Goal: Information Seeking & Learning: Learn about a topic

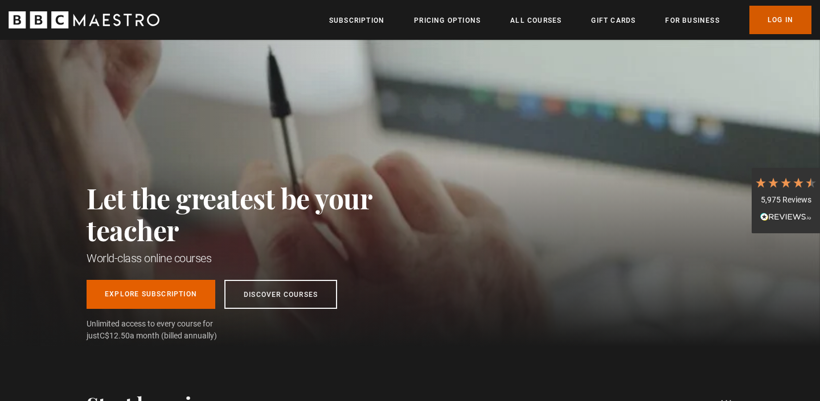
click at [781, 16] on link "Log In" at bounding box center [780, 20] width 62 height 28
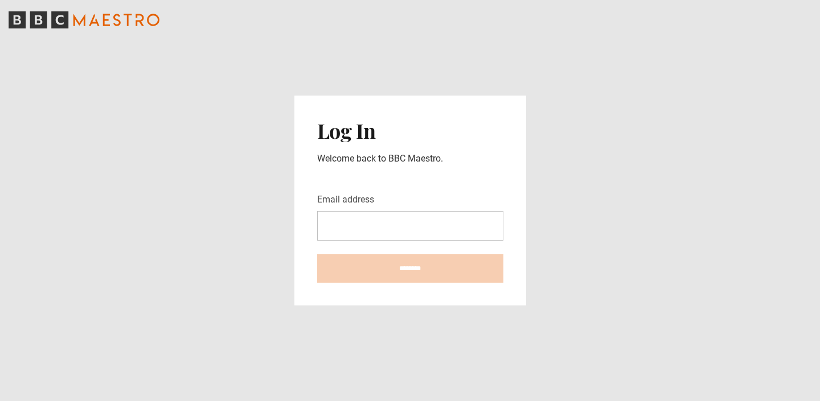
click at [452, 218] on input "Email address" at bounding box center [410, 226] width 186 height 30
type input "**********"
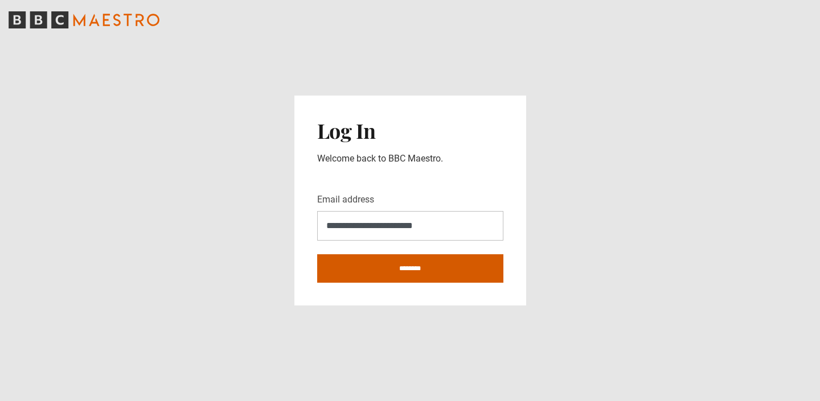
click at [422, 266] on input "********" at bounding box center [410, 268] width 186 height 28
type input "**********"
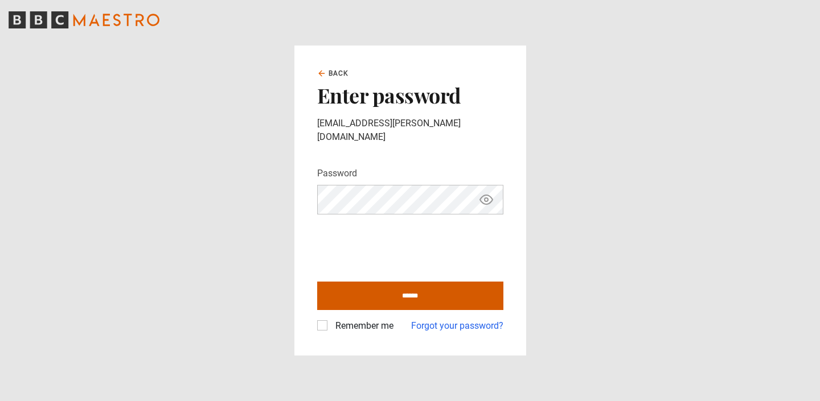
click at [429, 286] on input "******" at bounding box center [410, 296] width 186 height 28
type input "**********"
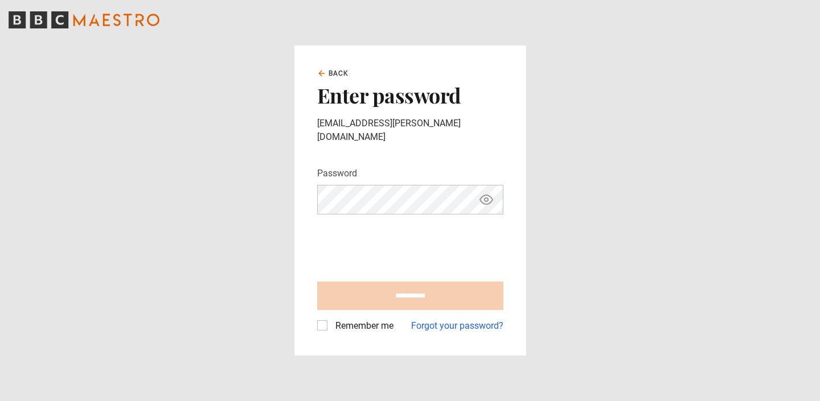
click at [331, 319] on label "Remember me" at bounding box center [362, 326] width 63 height 14
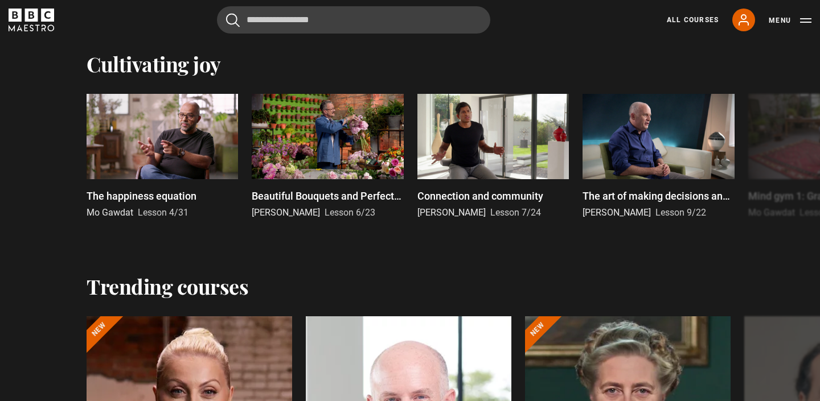
scroll to position [802, 0]
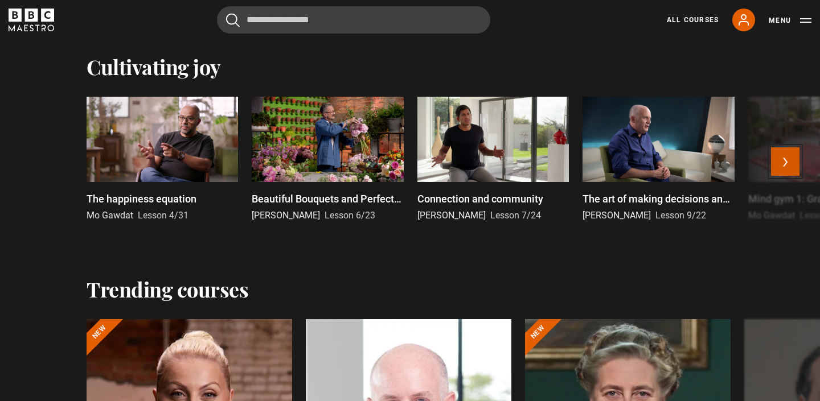
click at [782, 159] on button "Next" at bounding box center [785, 161] width 28 height 28
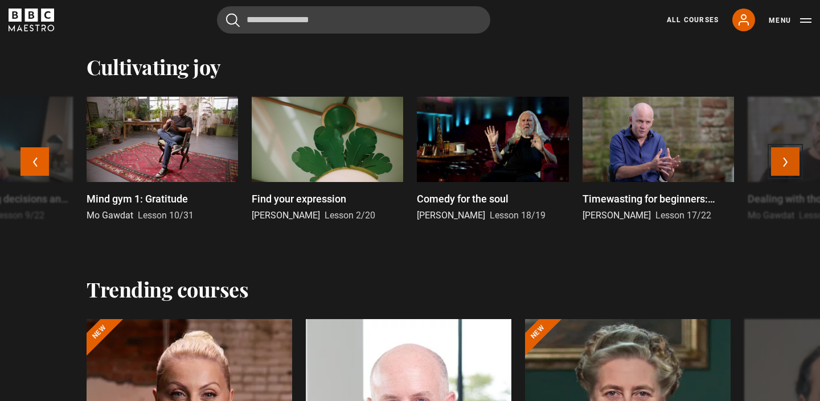
click at [781, 160] on button "Next" at bounding box center [785, 161] width 28 height 28
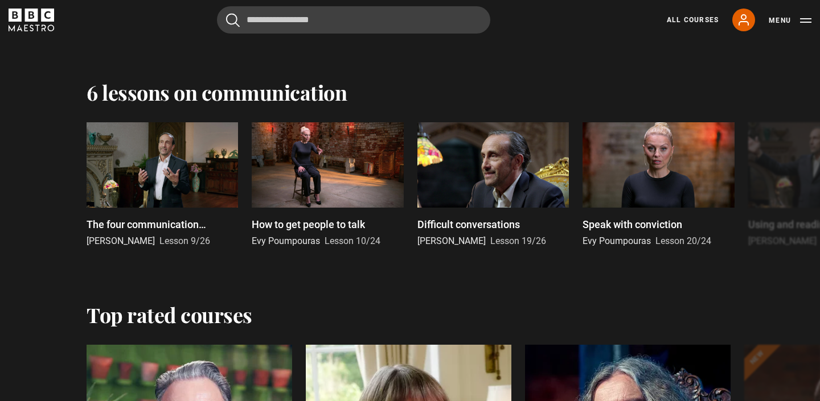
scroll to position [1593, 0]
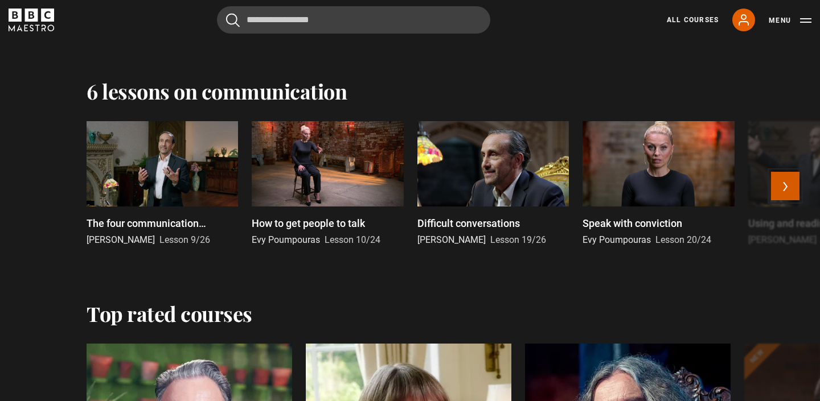
click at [781, 183] on button "Next" at bounding box center [785, 186] width 28 height 28
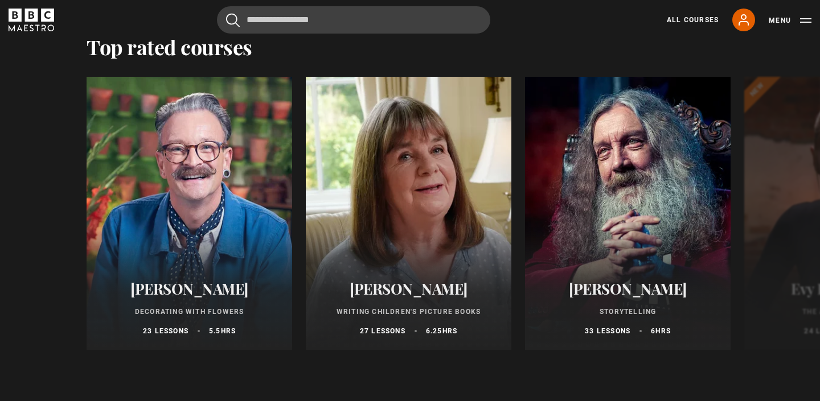
scroll to position [1862, 0]
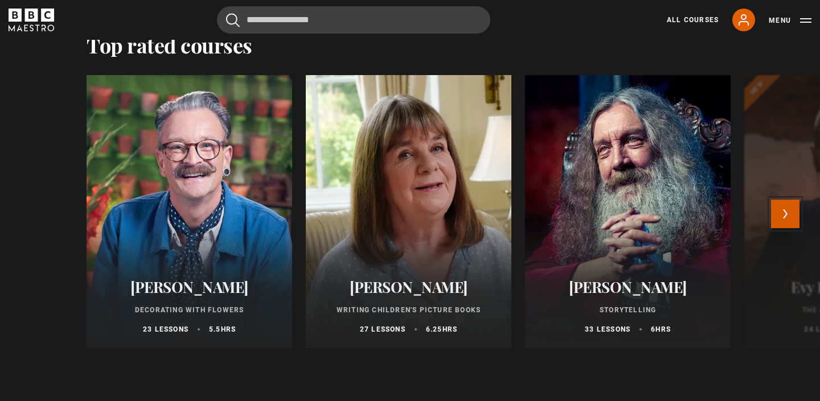
click at [783, 212] on button "Next" at bounding box center [785, 214] width 28 height 28
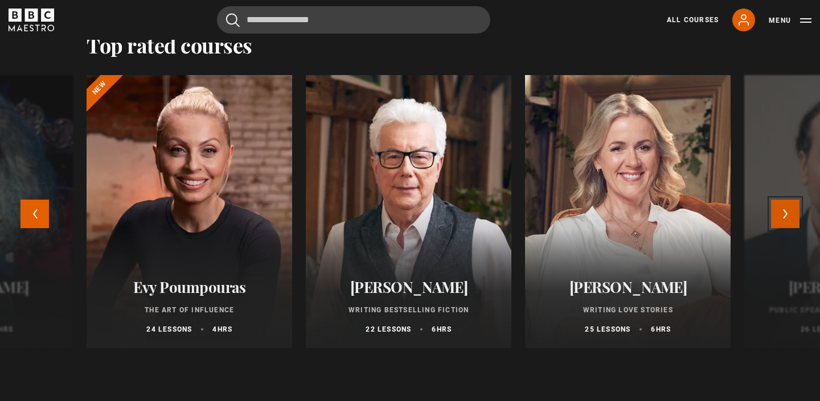
click at [783, 213] on button "Next" at bounding box center [785, 214] width 28 height 28
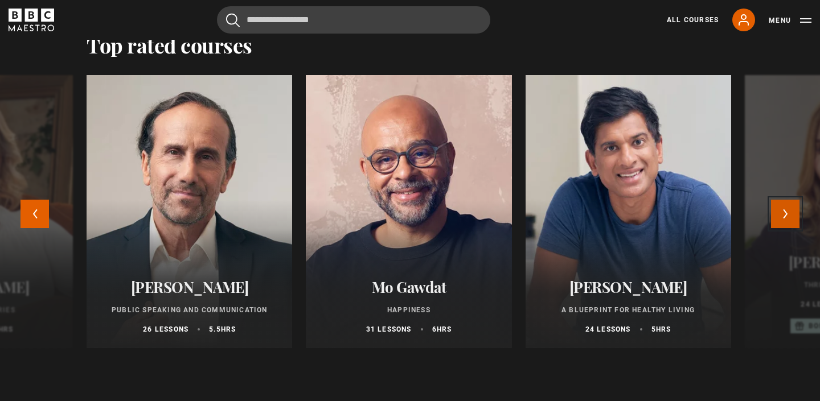
click at [783, 213] on button "Next" at bounding box center [785, 214] width 28 height 28
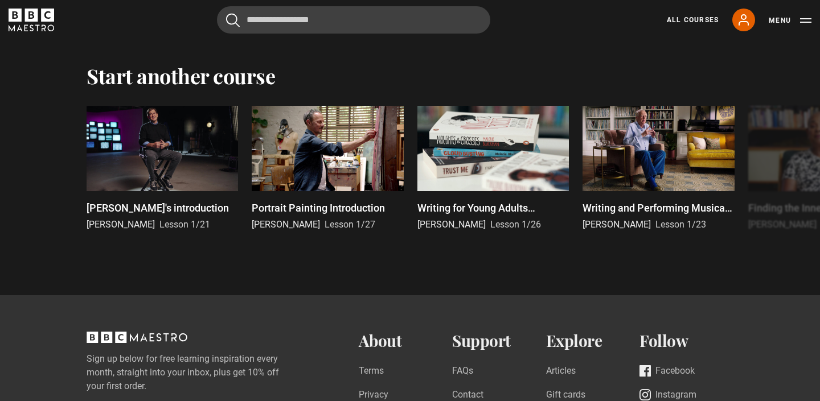
scroll to position [2426, 0]
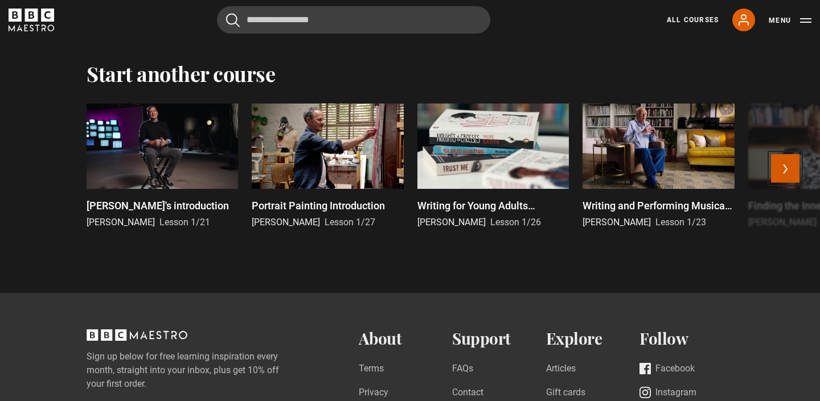
click at [788, 164] on button "Next" at bounding box center [785, 168] width 28 height 28
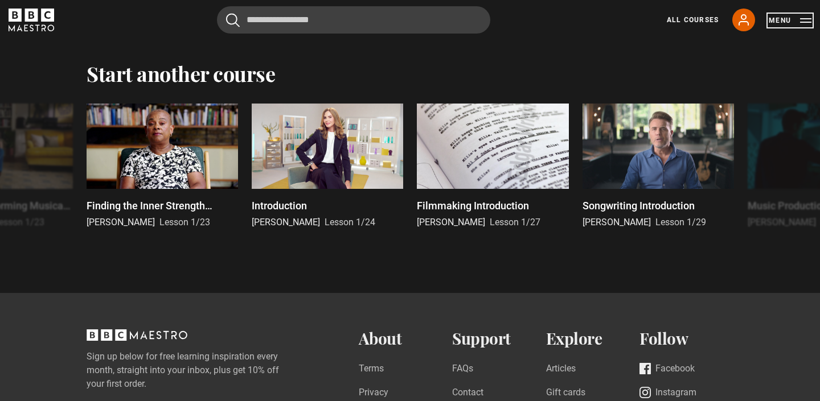
click at [802, 19] on button "Menu" at bounding box center [789, 20] width 43 height 11
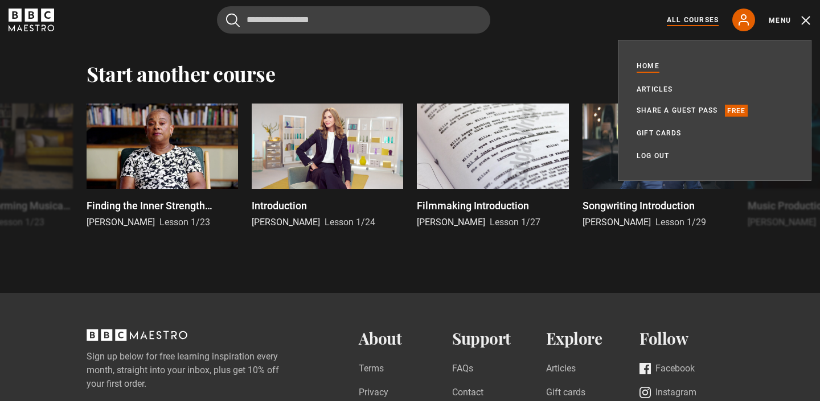
click at [697, 15] on link "All Courses" at bounding box center [692, 20] width 52 height 10
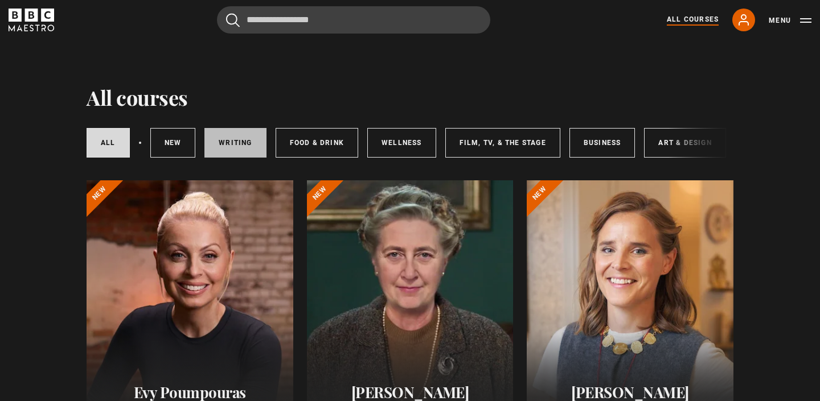
click at [241, 140] on link "Writing" at bounding box center [234, 143] width 61 height 30
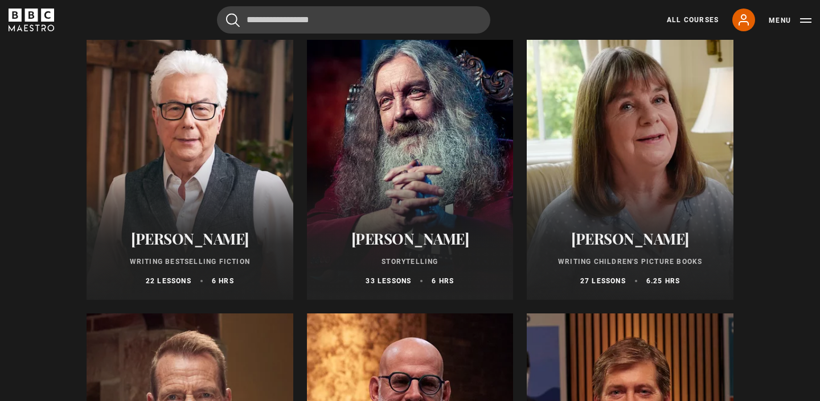
scroll to position [445, 0]
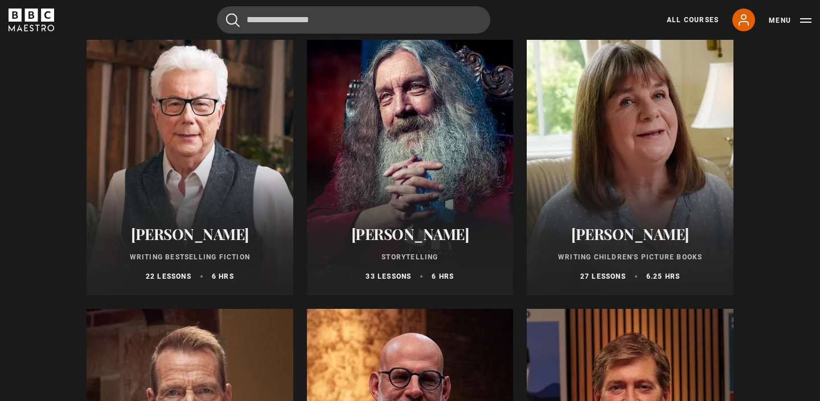
click at [220, 216] on div "Ken Follett Writing Bestselling Fiction 22 lessons 6 hrs" at bounding box center [190, 254] width 207 height 84
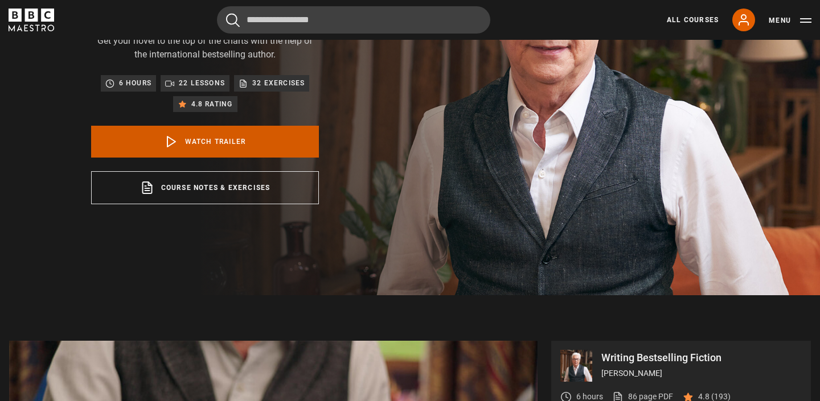
click at [252, 143] on link "Watch Trailer" at bounding box center [205, 142] width 228 height 32
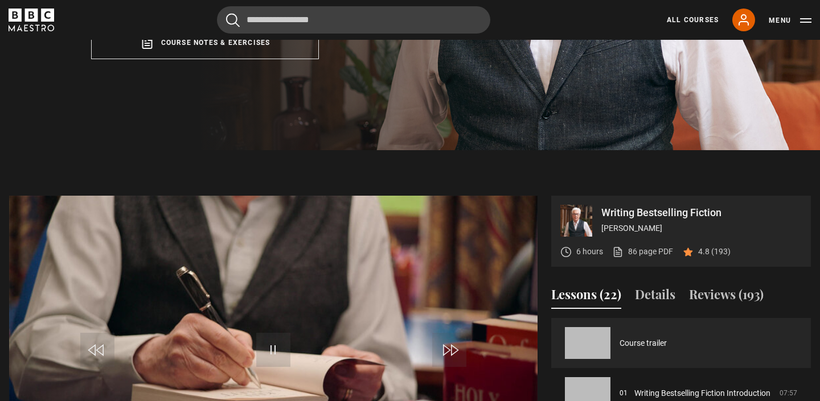
scroll to position [421, 0]
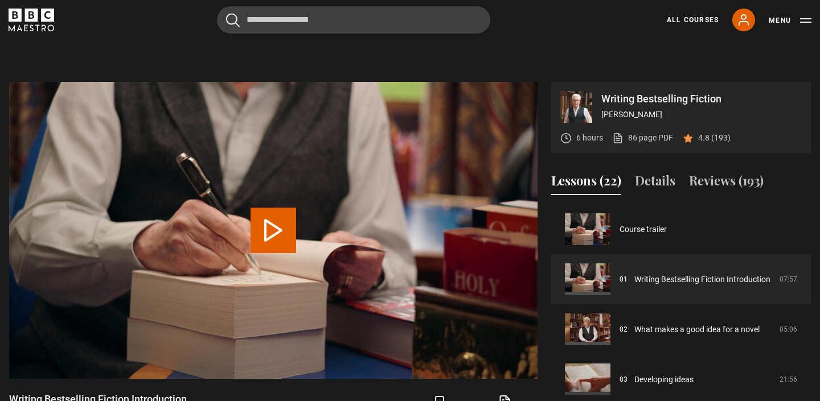
scroll to position [458, 0]
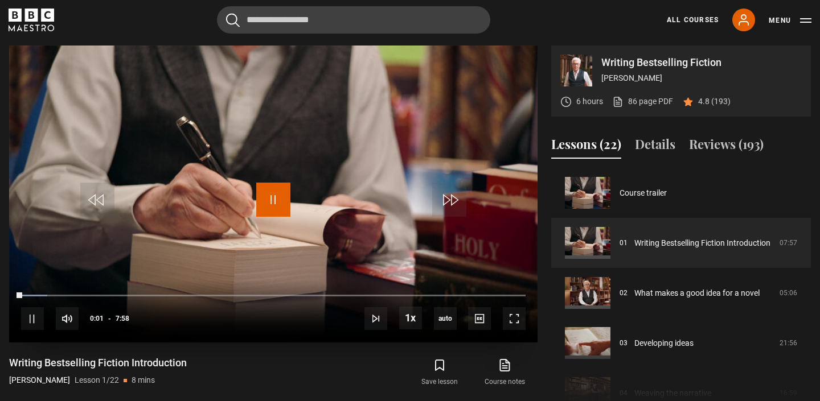
click at [274, 199] on span "Video Player" at bounding box center [273, 200] width 34 height 34
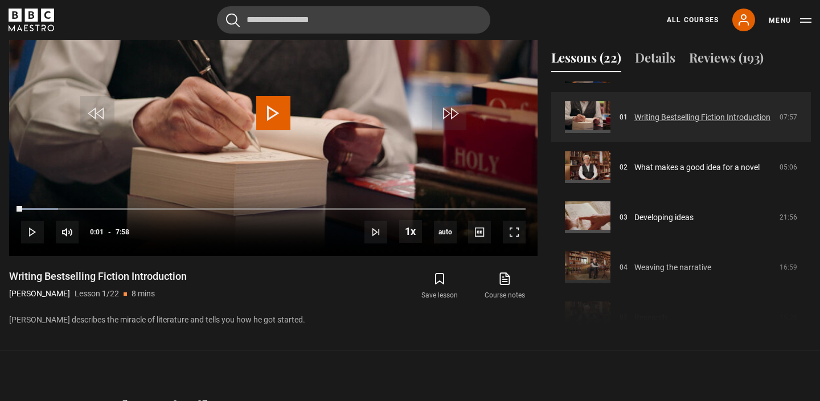
scroll to position [0, 0]
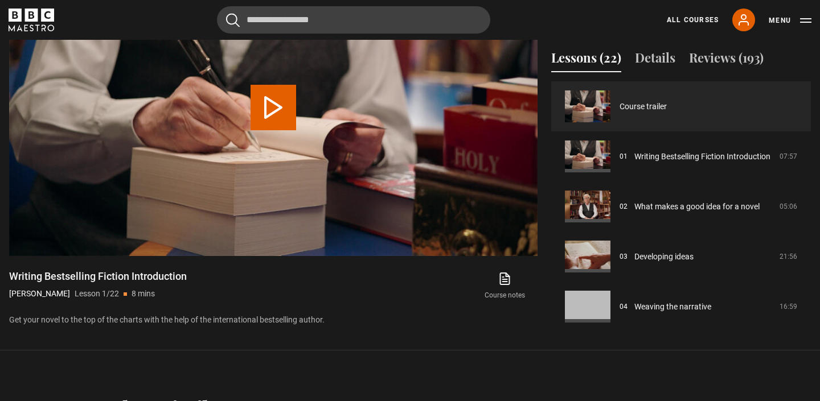
scroll to position [421, 0]
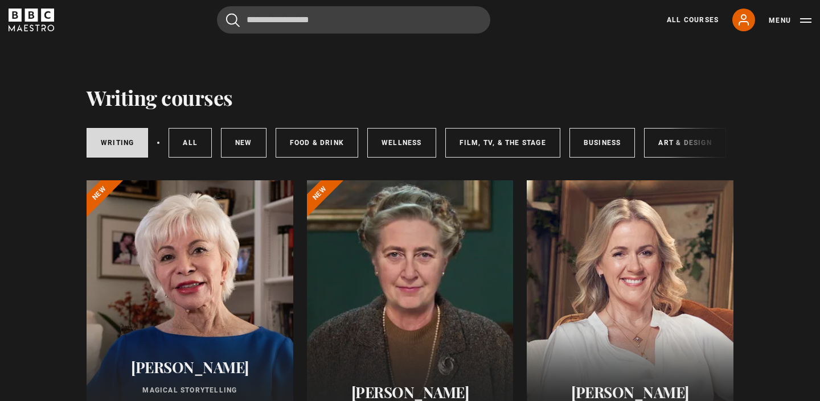
click at [224, 331] on div at bounding box center [190, 316] width 207 height 273
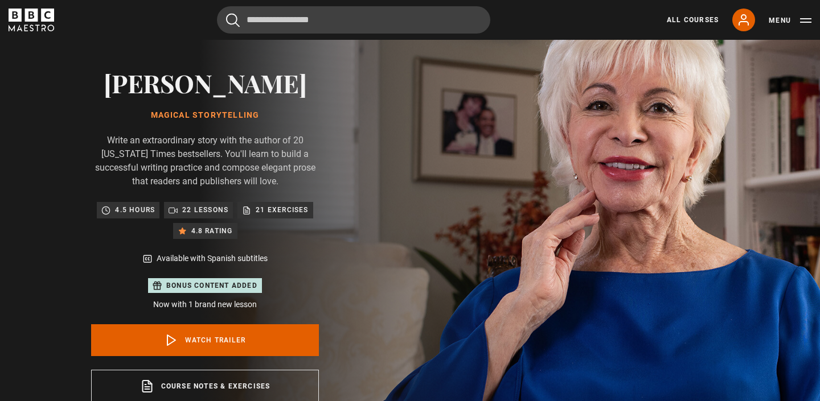
scroll to position [65, 0]
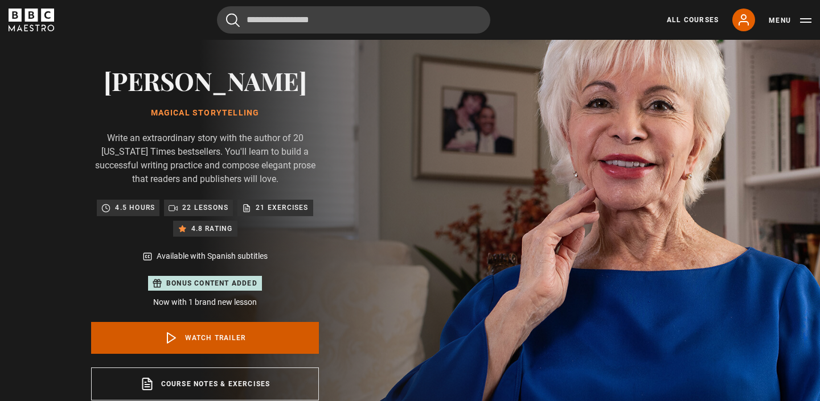
click at [222, 336] on link "Watch Trailer" at bounding box center [205, 338] width 228 height 32
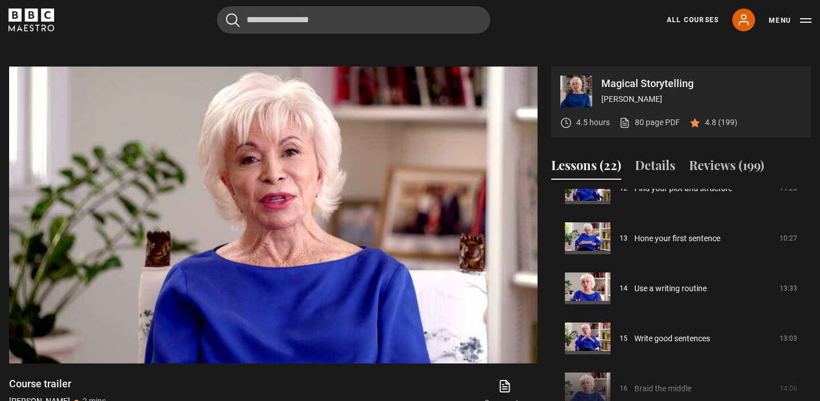
scroll to position [637, 0]
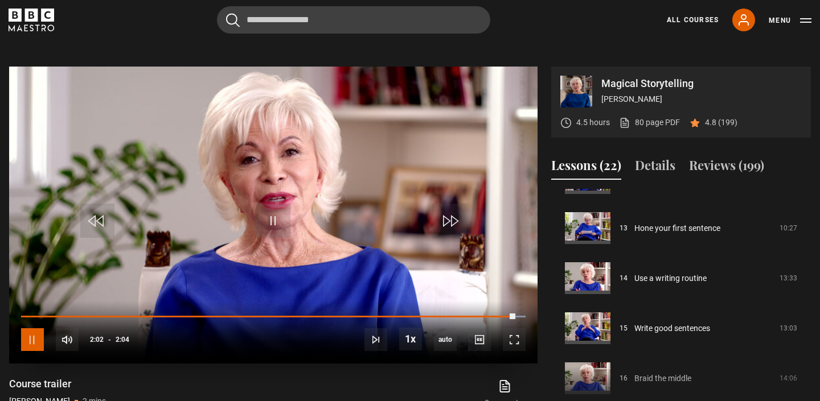
click at [33, 337] on span "Video Player" at bounding box center [32, 339] width 23 height 23
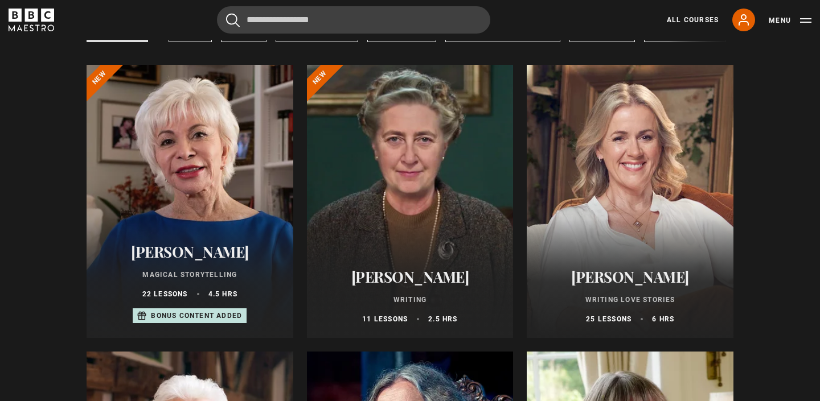
scroll to position [151, 0]
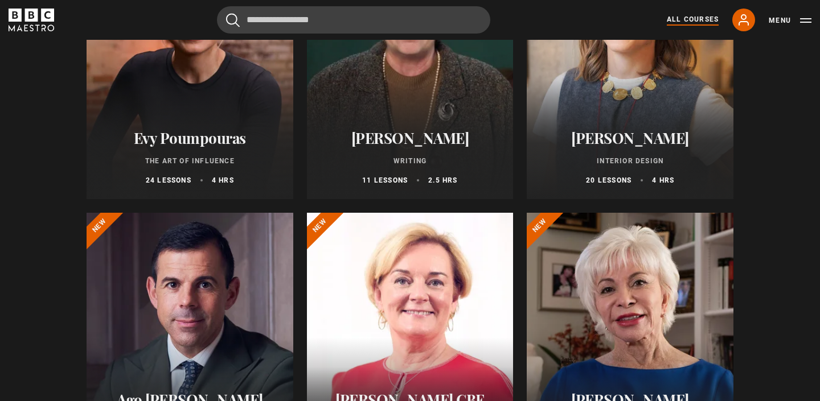
scroll to position [257, 0]
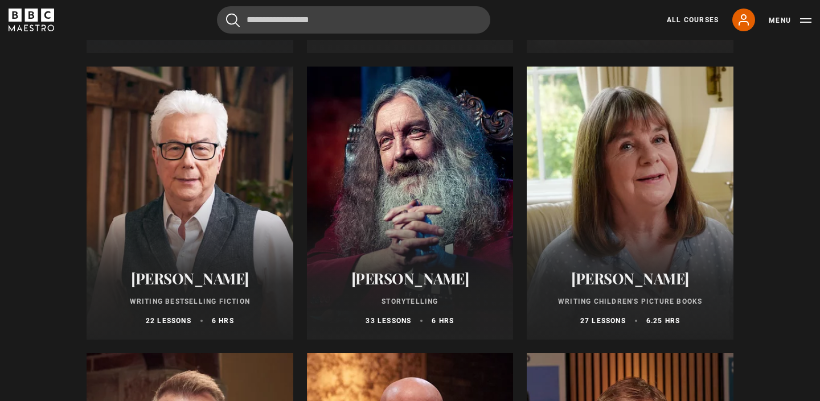
scroll to position [404, 0]
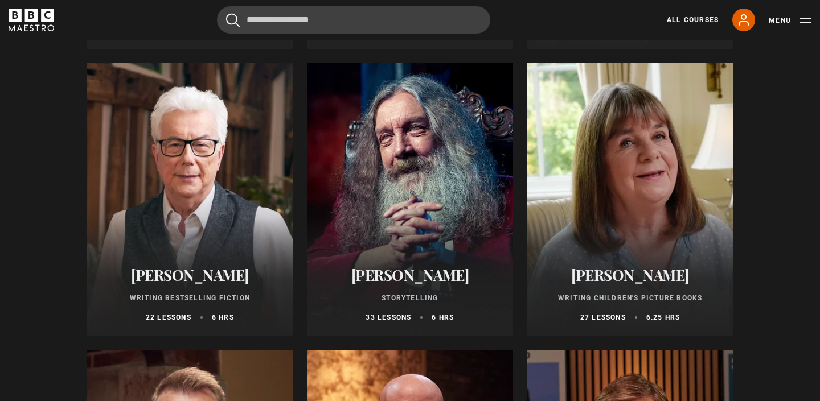
click at [442, 191] on div at bounding box center [410, 199] width 207 height 273
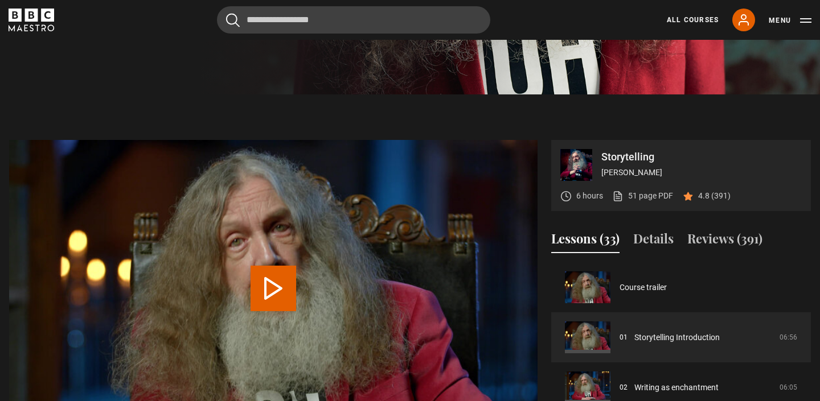
scroll to position [367, 0]
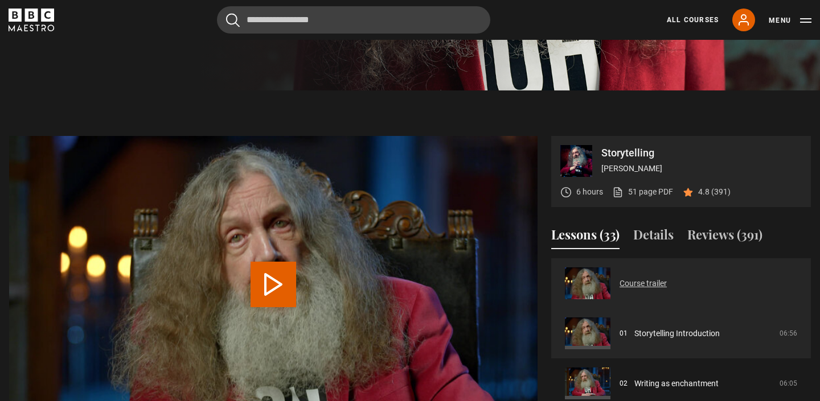
click at [653, 281] on link "Course trailer" at bounding box center [642, 284] width 47 height 12
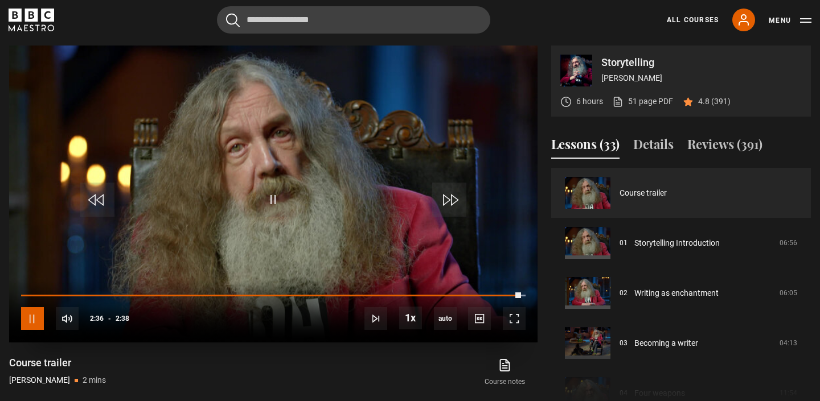
click at [32, 316] on span "Video Player" at bounding box center [32, 318] width 23 height 23
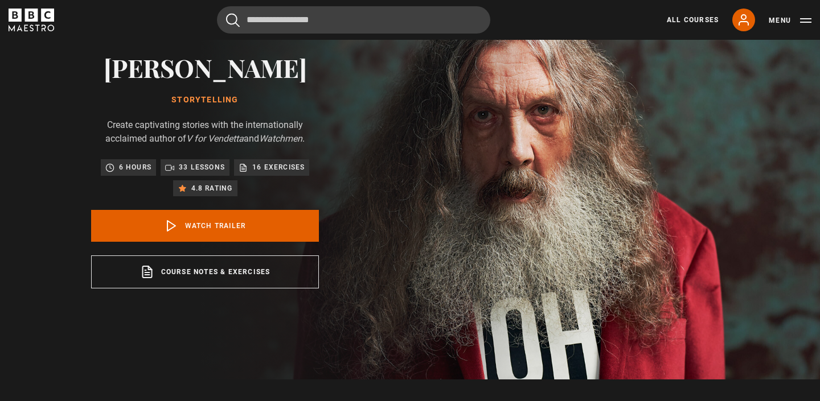
scroll to position [73, 0]
